Goal: Task Accomplishment & Management: Complete application form

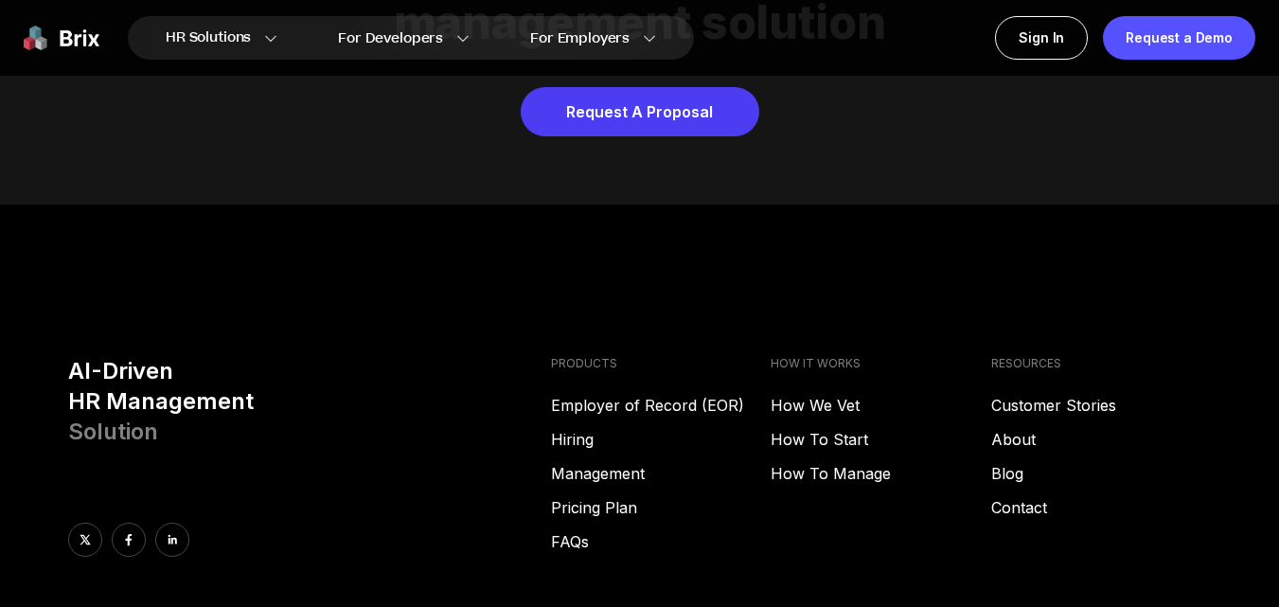
scroll to position [7448, 0]
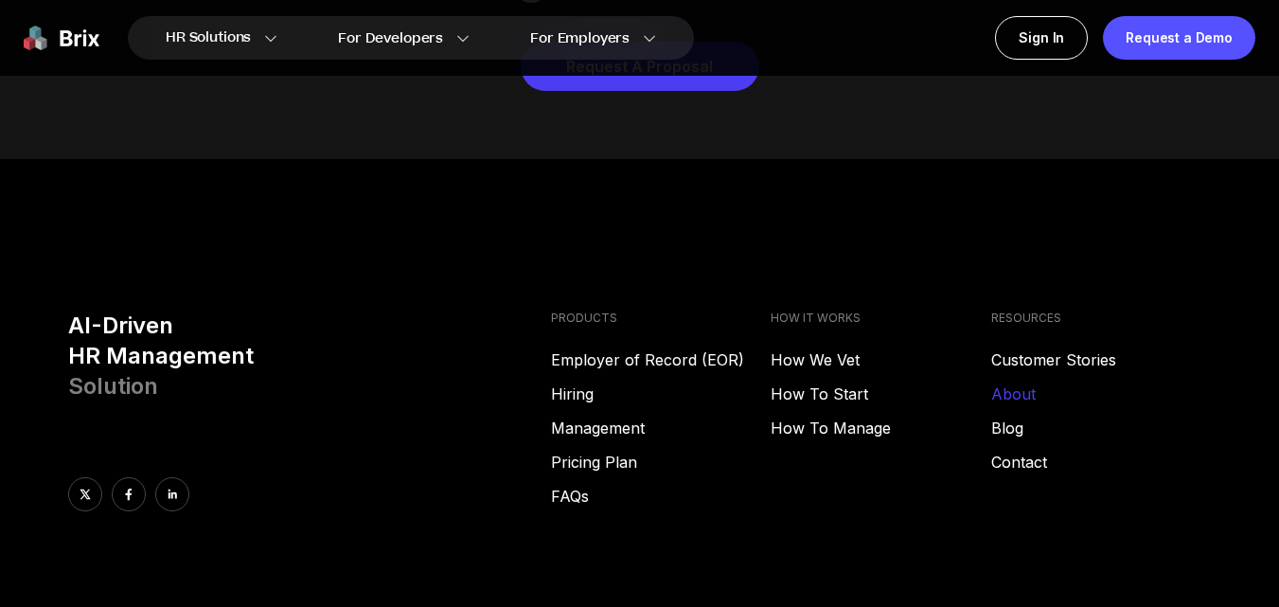
click at [1018, 383] on link "About" at bounding box center [1101, 394] width 220 height 23
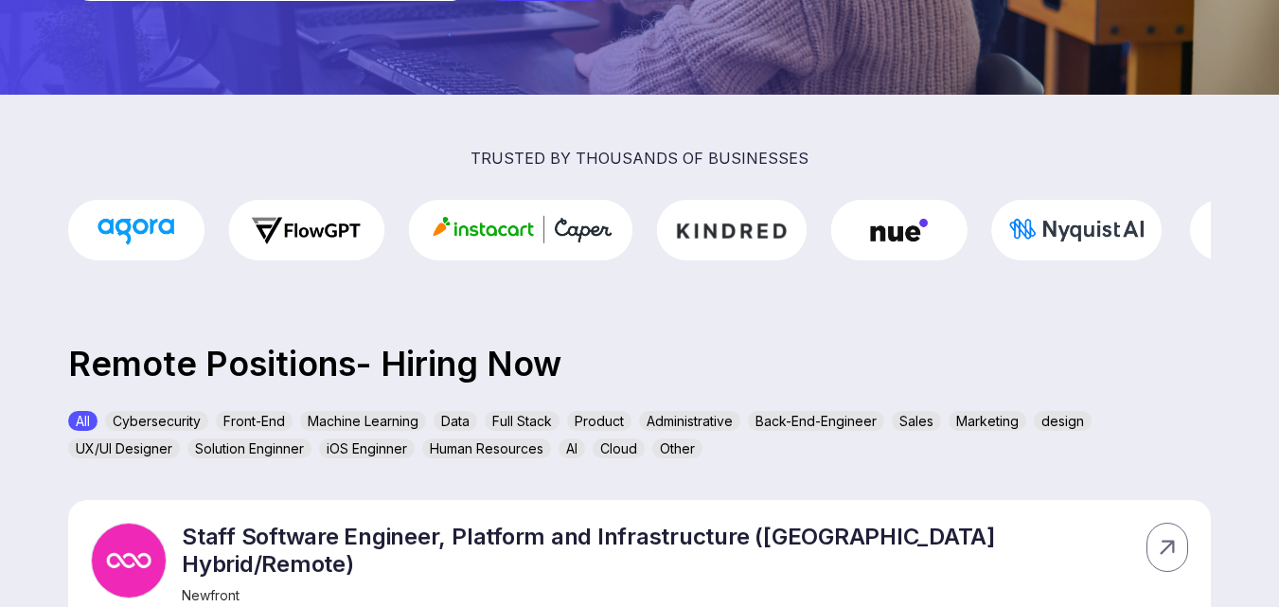
scroll to position [189, 0]
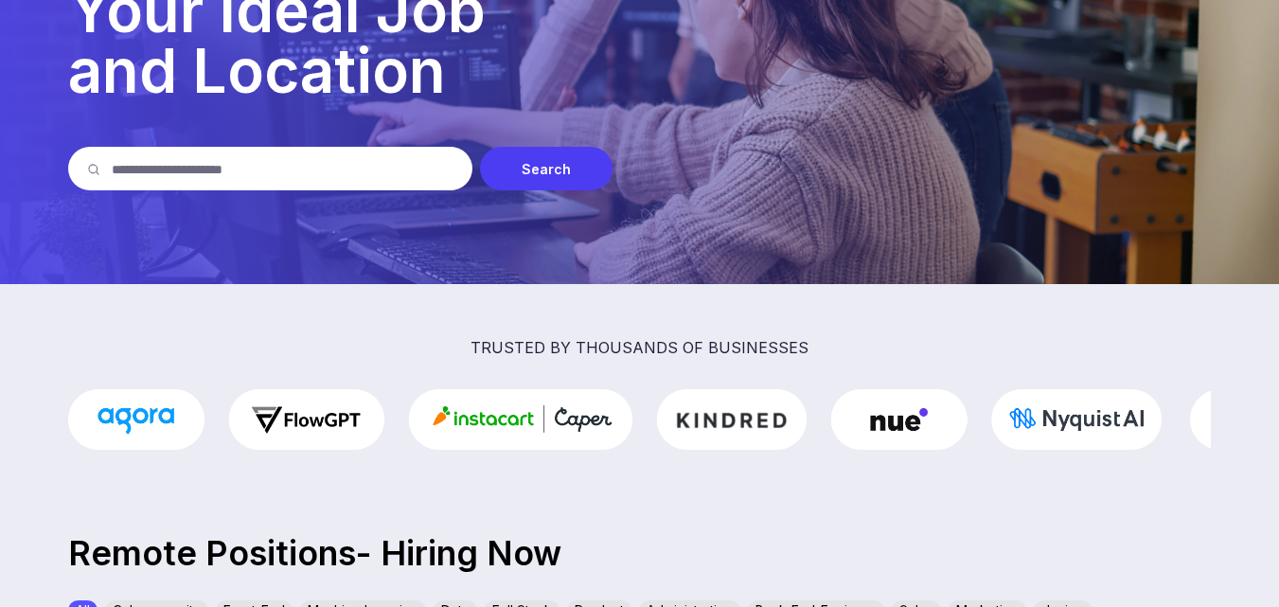
click at [325, 169] on input "text" at bounding box center [283, 169] width 342 height 44
type input "****"
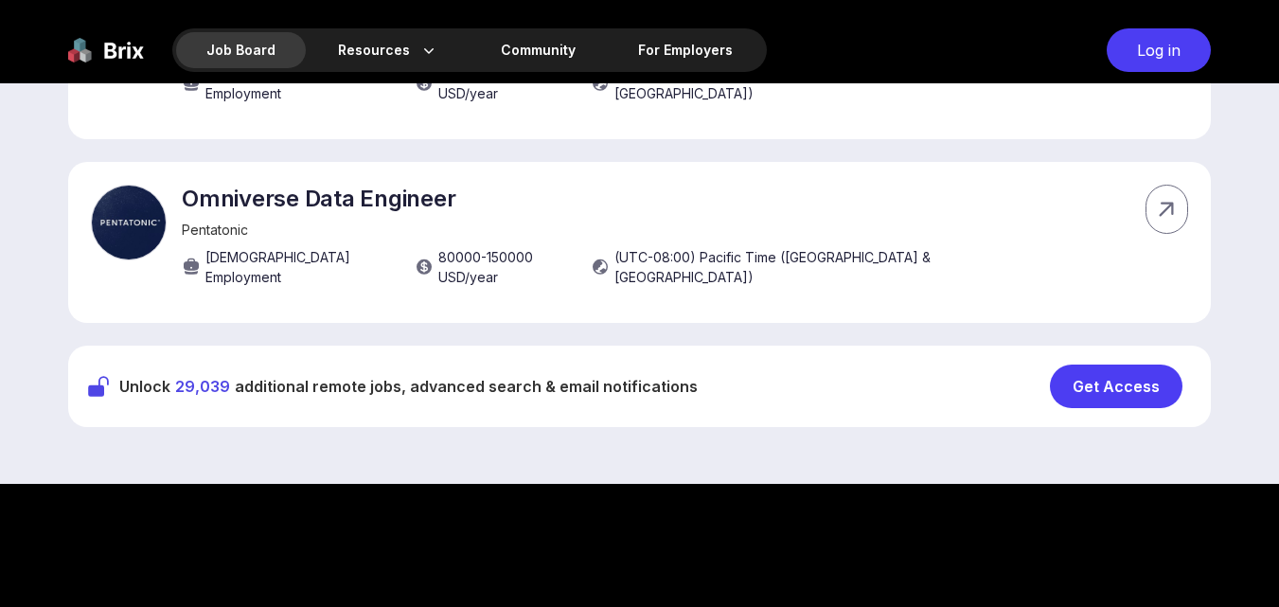
scroll to position [1515, 0]
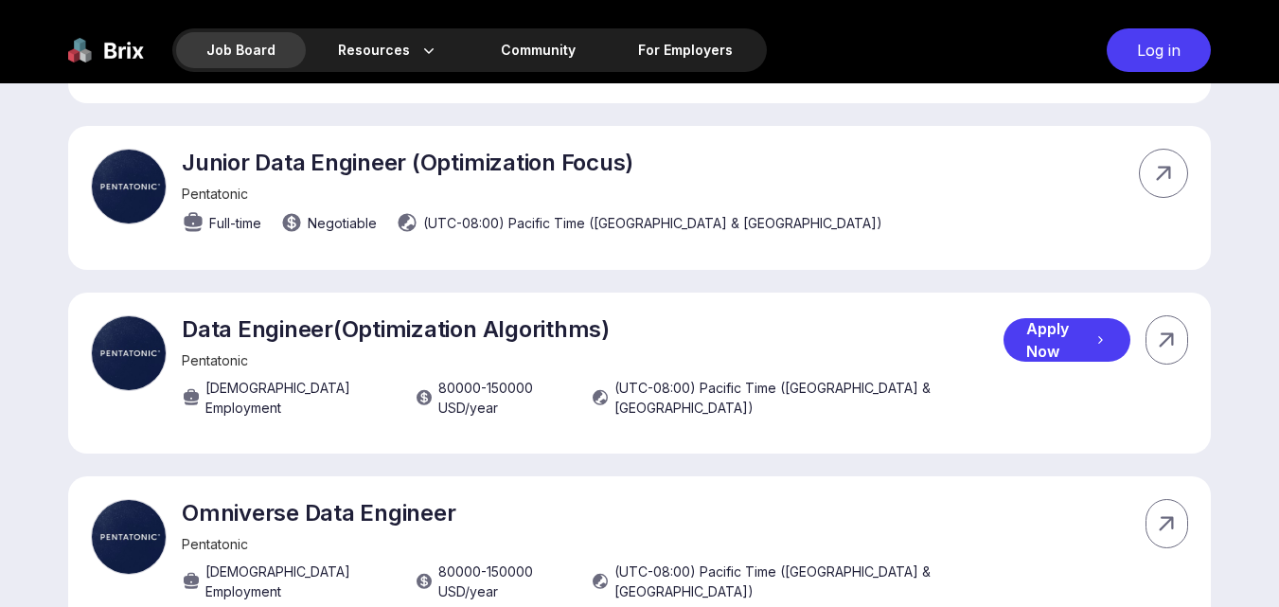
click at [1028, 318] on div "Apply Now" at bounding box center [1067, 340] width 127 height 44
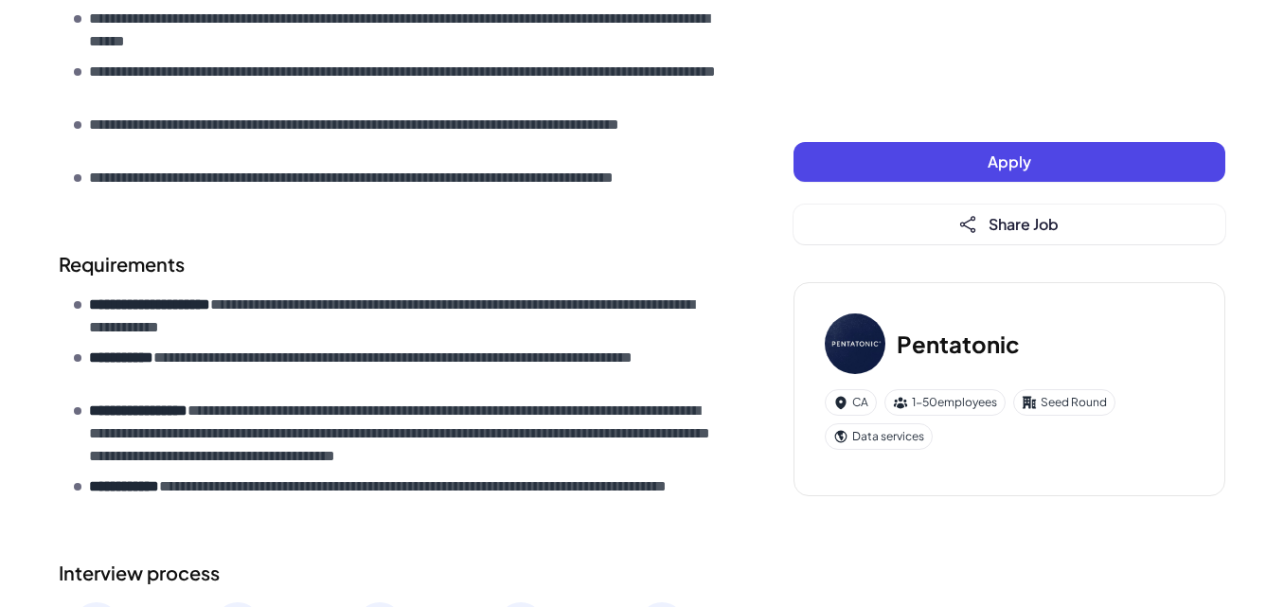
scroll to position [1047, 0]
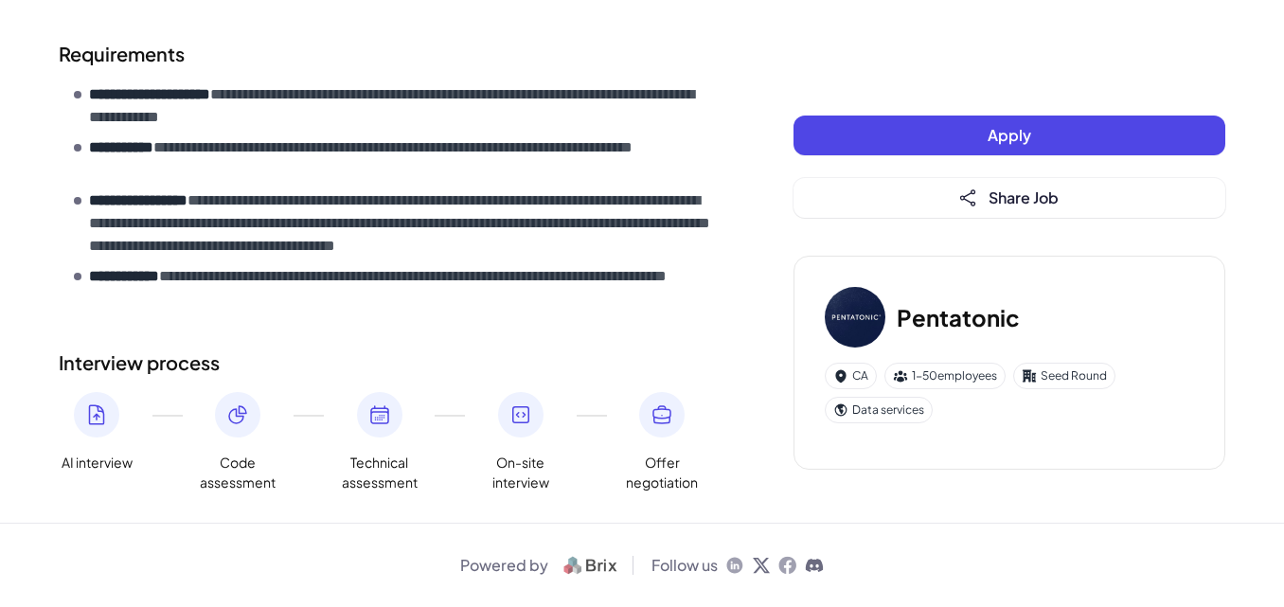
click at [1001, 134] on span "Apply" at bounding box center [1010, 135] width 44 height 20
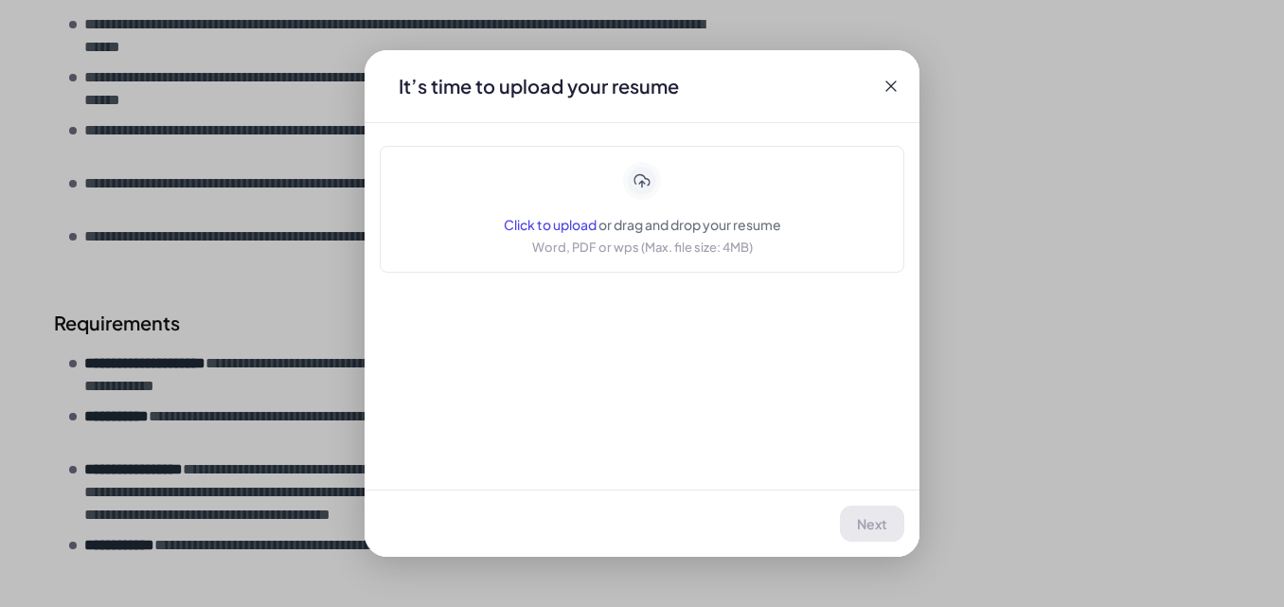
scroll to position [0, 0]
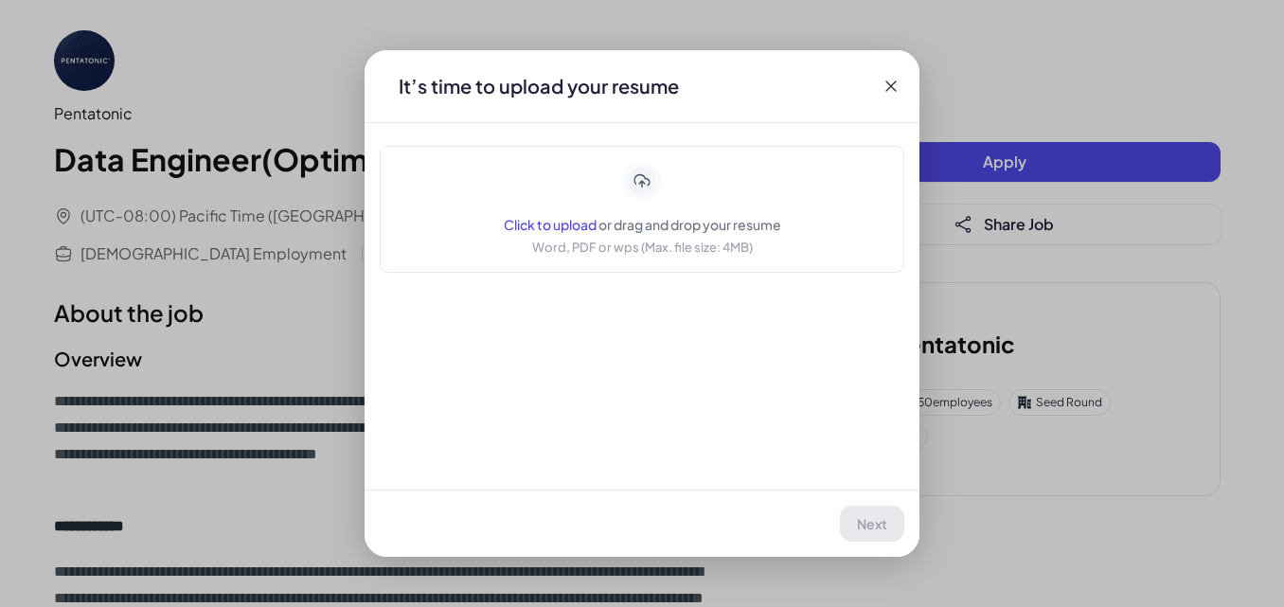
click at [620, 182] on div "Click to upload or drag and drop your resume Word, PDF or wps (Max. file size: …" at bounding box center [642, 209] width 277 height 95
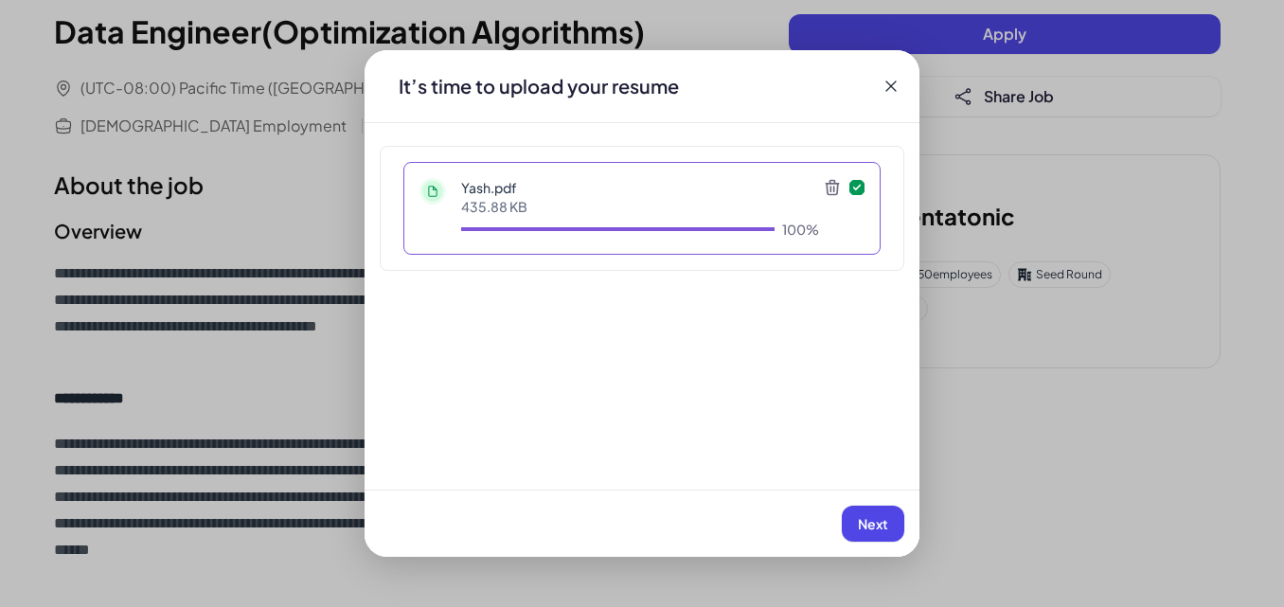
scroll to position [189, 0]
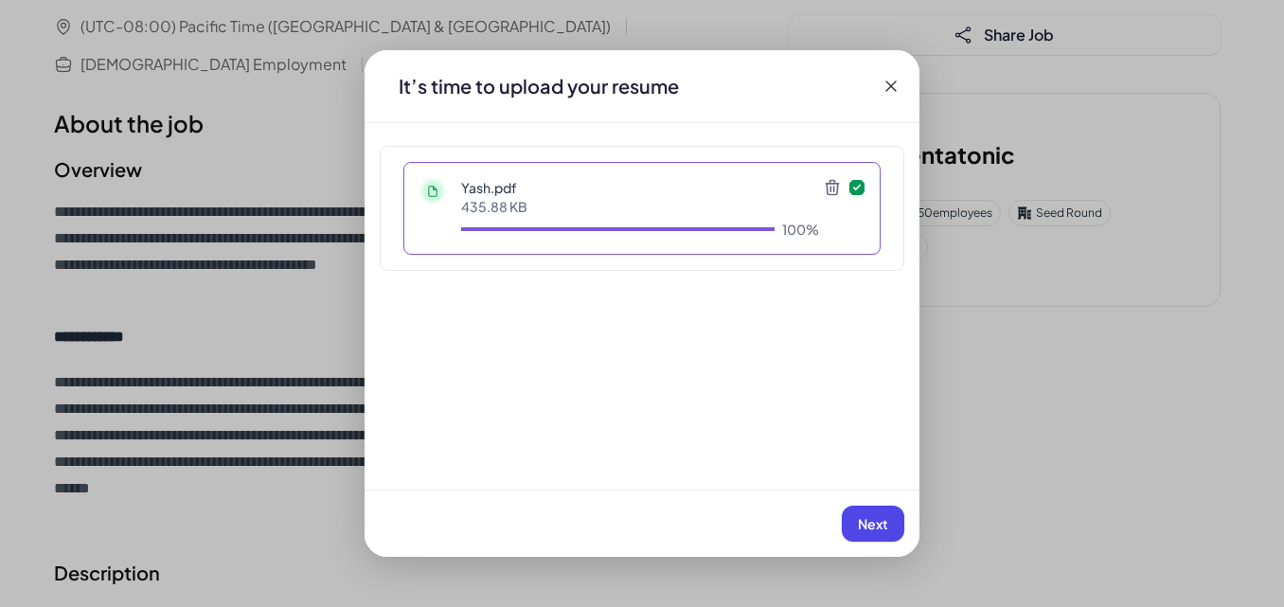
click at [878, 517] on span "Next" at bounding box center [873, 523] width 30 height 17
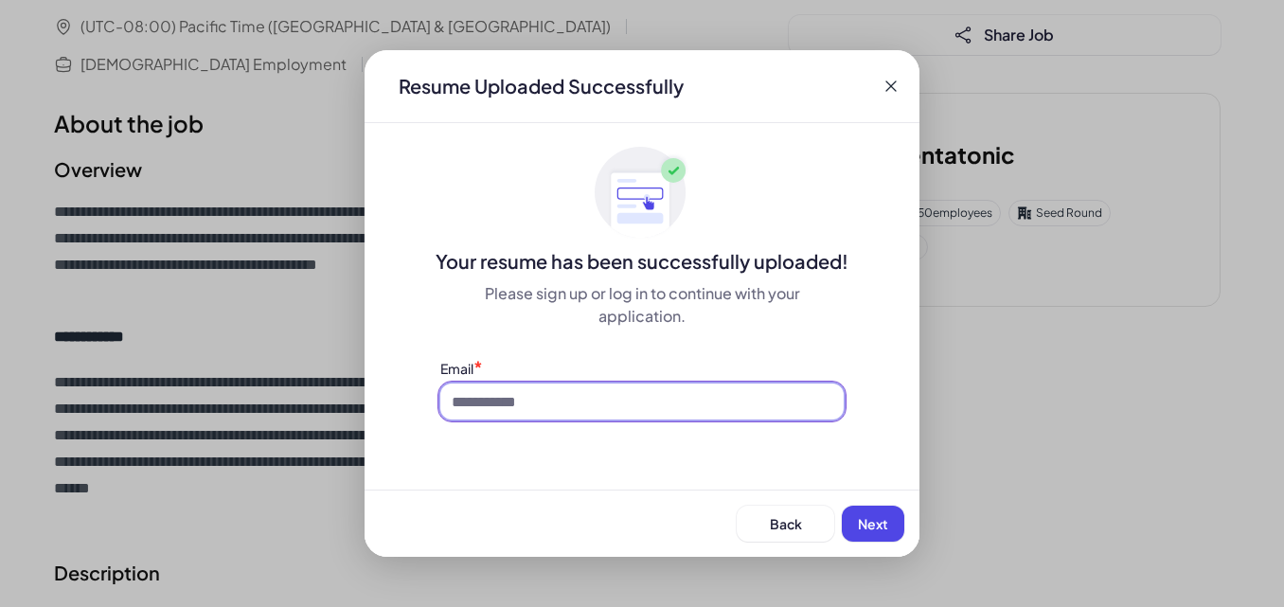
click at [528, 418] on input at bounding box center [641, 401] width 403 height 36
type input "**********"
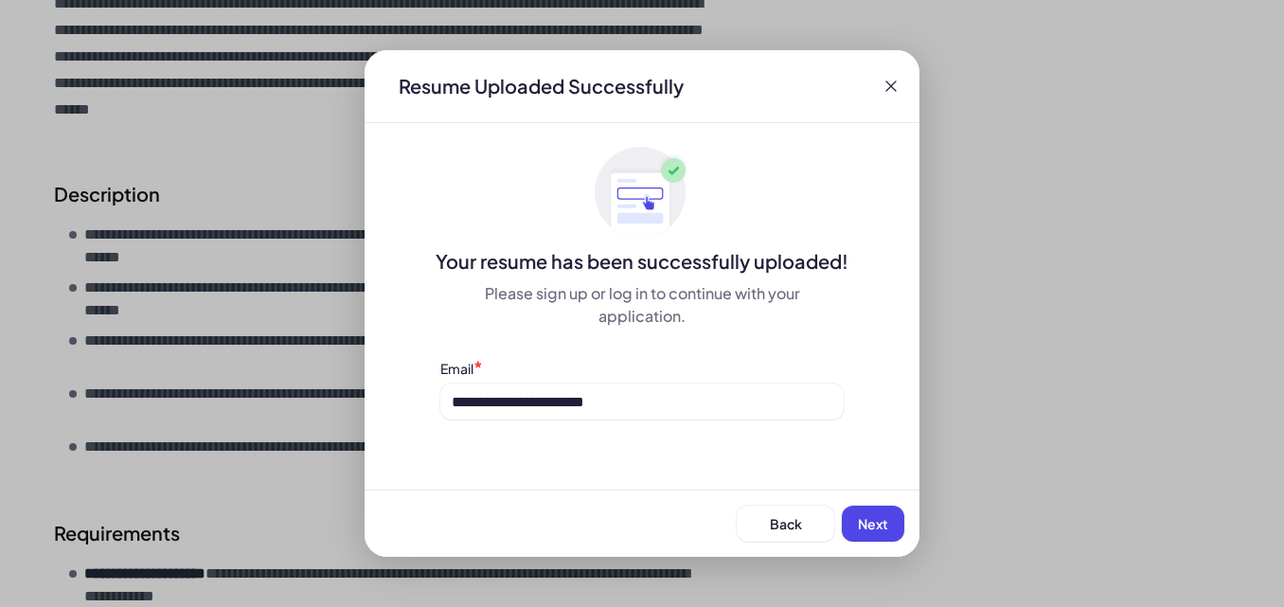
click at [875, 521] on span "Next" at bounding box center [873, 523] width 30 height 17
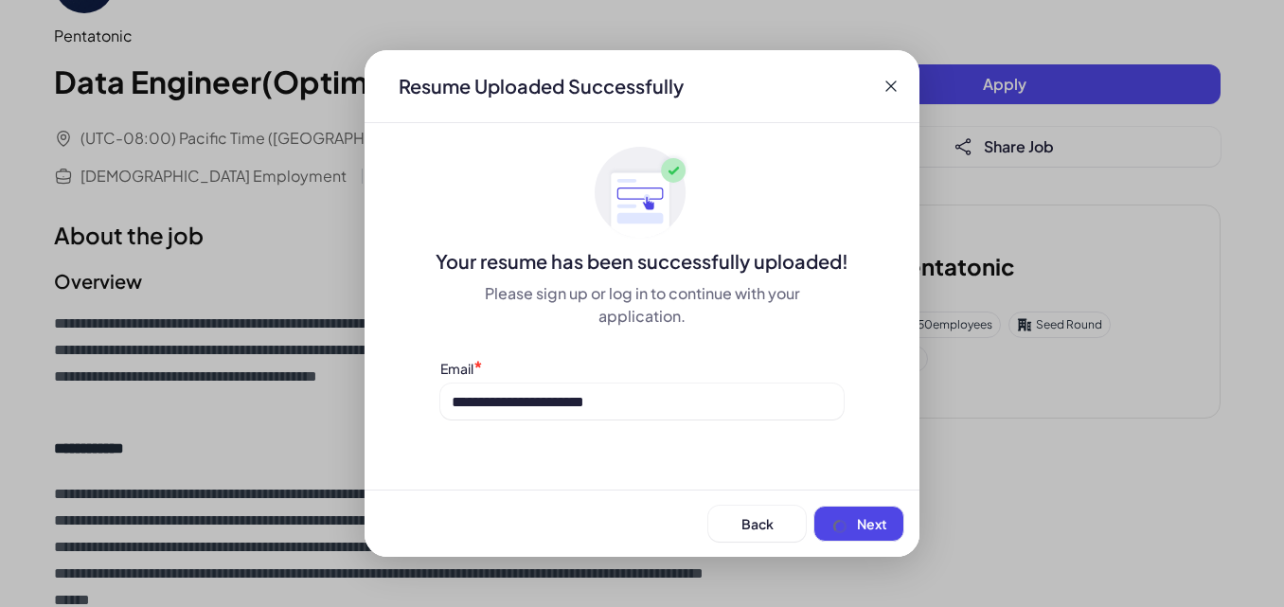
scroll to position [0, 0]
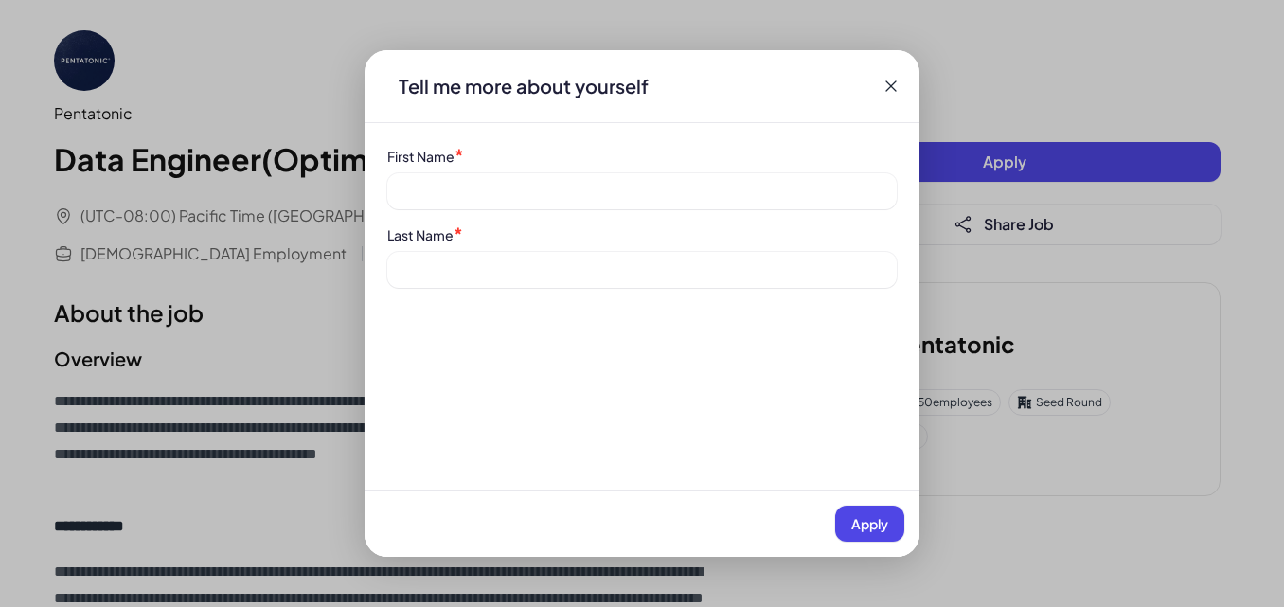
click at [471, 172] on div "First Name *" at bounding box center [641, 177] width 509 height 63
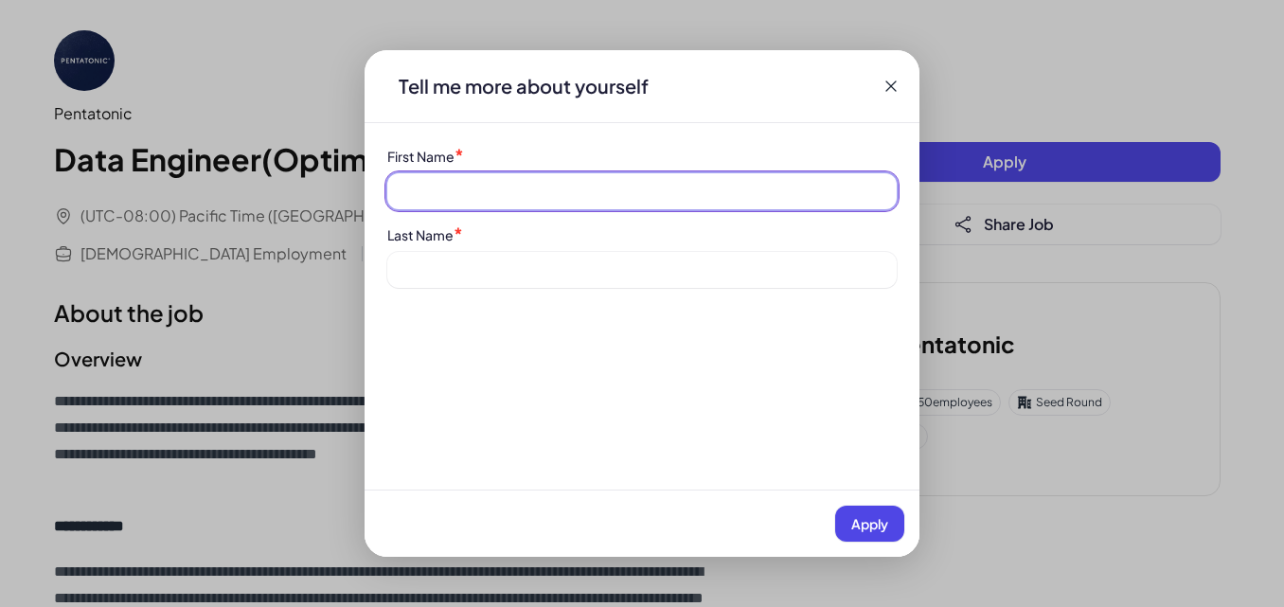
click at [474, 199] on input at bounding box center [641, 191] width 509 height 36
type input "****"
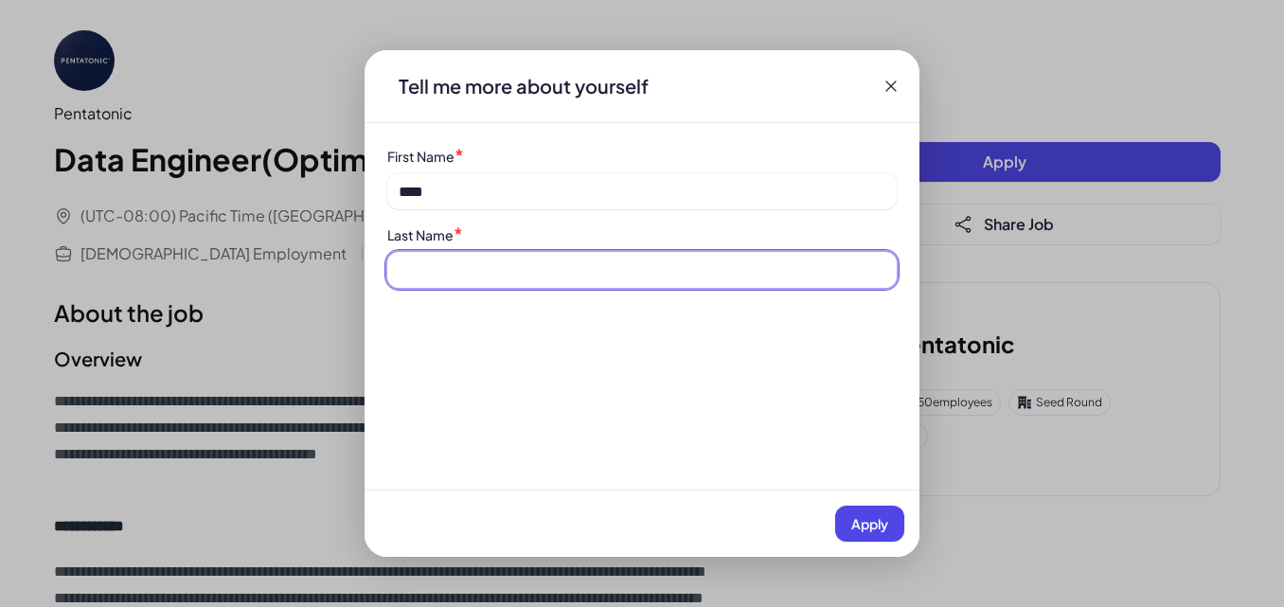
click at [490, 276] on input at bounding box center [641, 270] width 509 height 36
type input "*****"
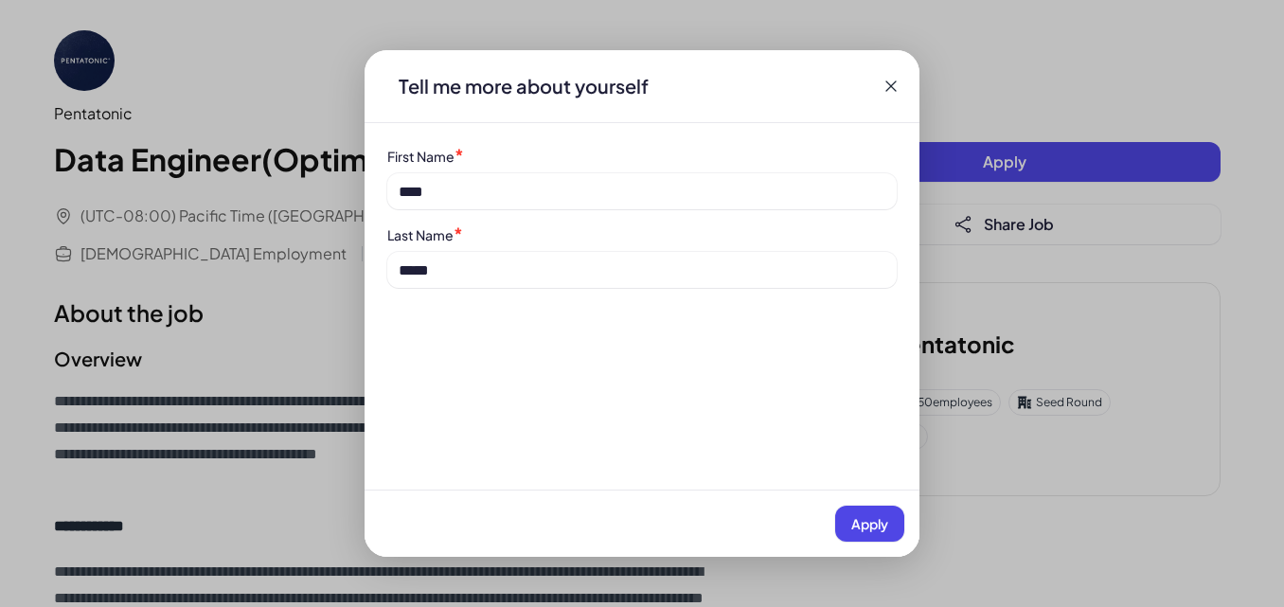
click at [879, 529] on span "Apply" at bounding box center [869, 523] width 37 height 17
